Goal: Find specific page/section: Find specific page/section

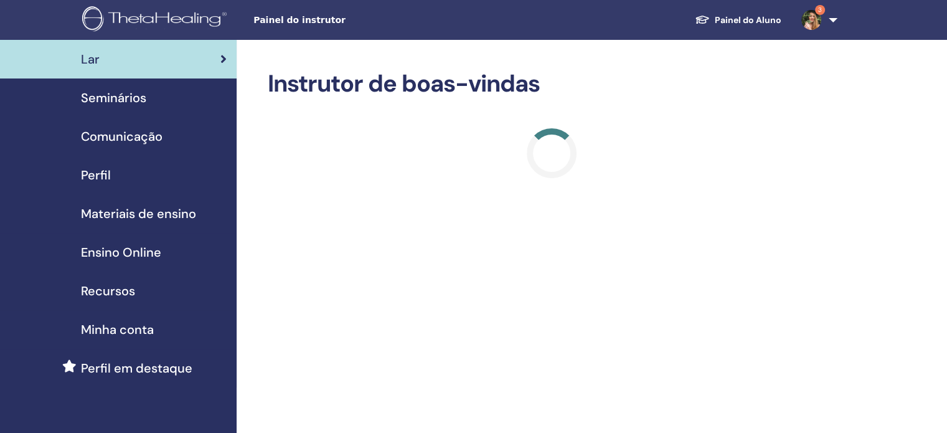
click at [150, 101] on div "Seminários" at bounding box center [118, 97] width 217 height 19
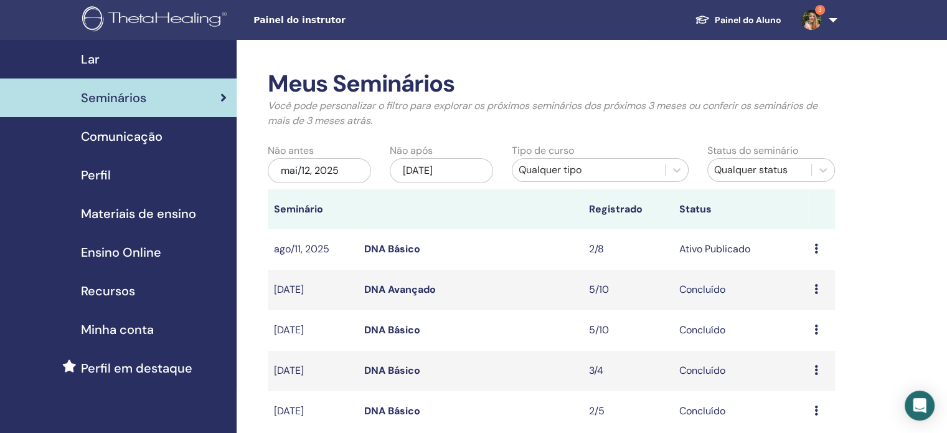
click at [814, 246] on icon at bounding box center [816, 248] width 4 height 10
click at [814, 293] on link "Participantes" at bounding box center [812, 293] width 61 height 13
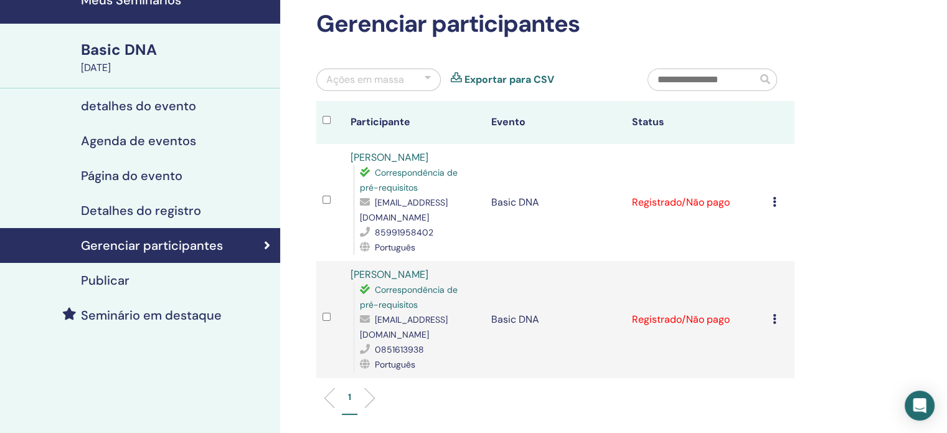
scroll to position [66, 0]
